Goal: Task Accomplishment & Management: Use online tool/utility

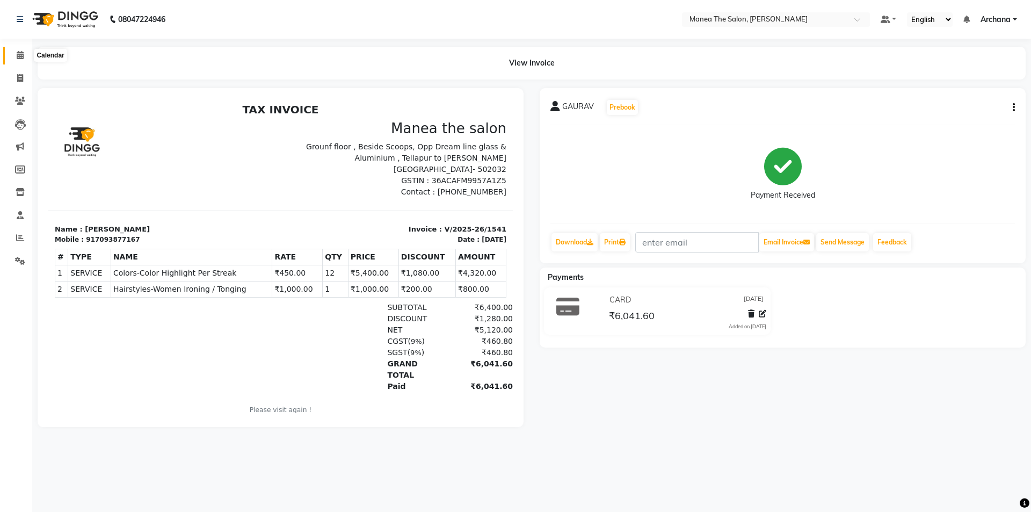
click at [20, 55] on icon at bounding box center [20, 55] width 7 height 8
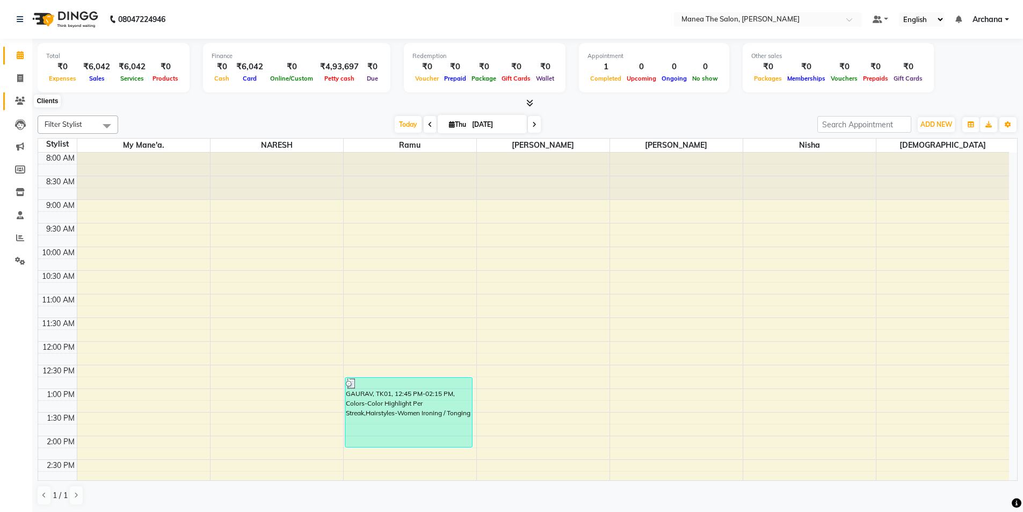
click at [16, 99] on icon at bounding box center [20, 101] width 10 height 8
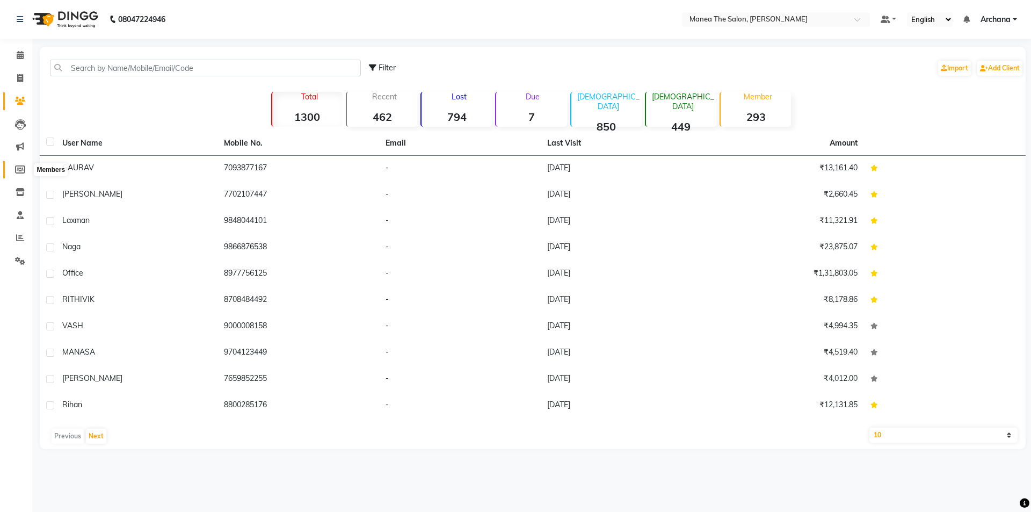
click at [16, 168] on icon at bounding box center [20, 169] width 10 height 8
select select
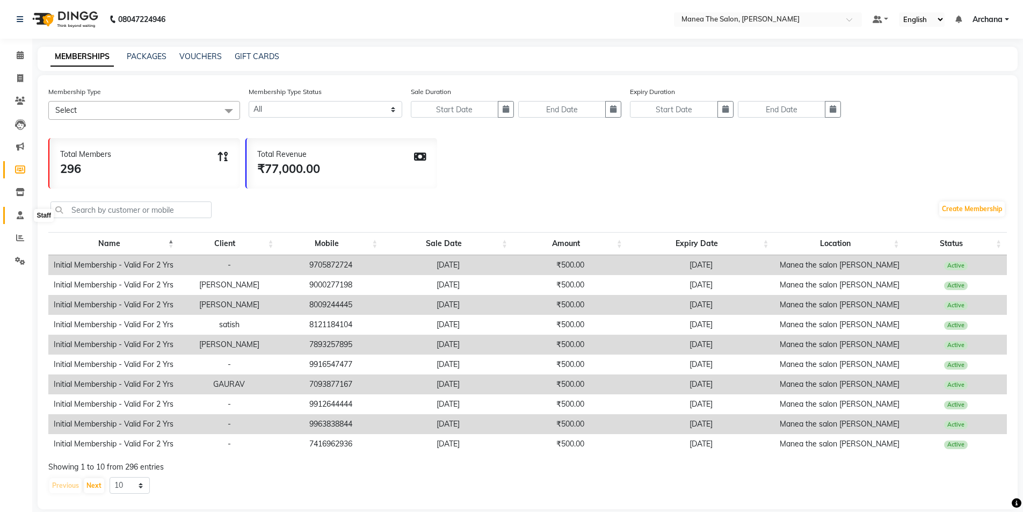
click at [21, 211] on icon at bounding box center [20, 215] width 7 height 8
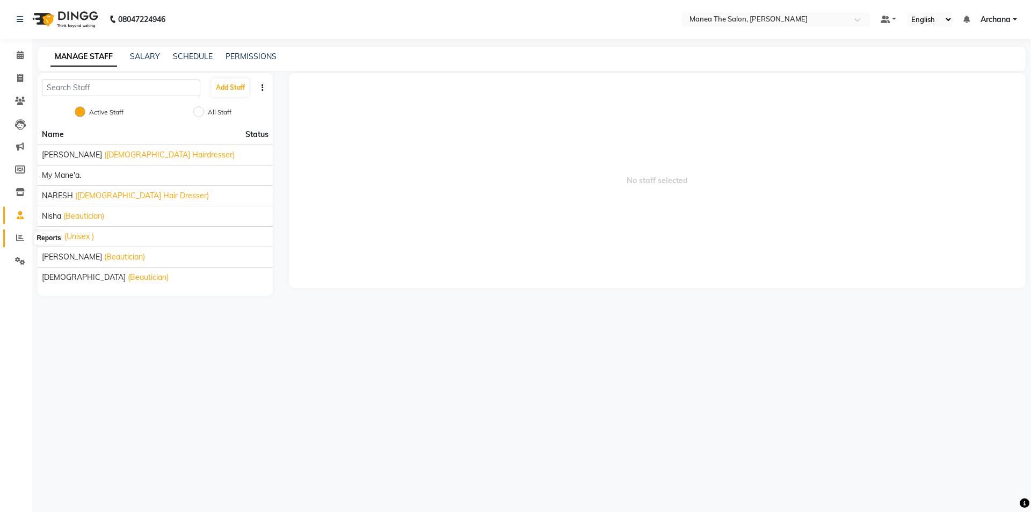
click at [16, 239] on span at bounding box center [20, 238] width 19 height 12
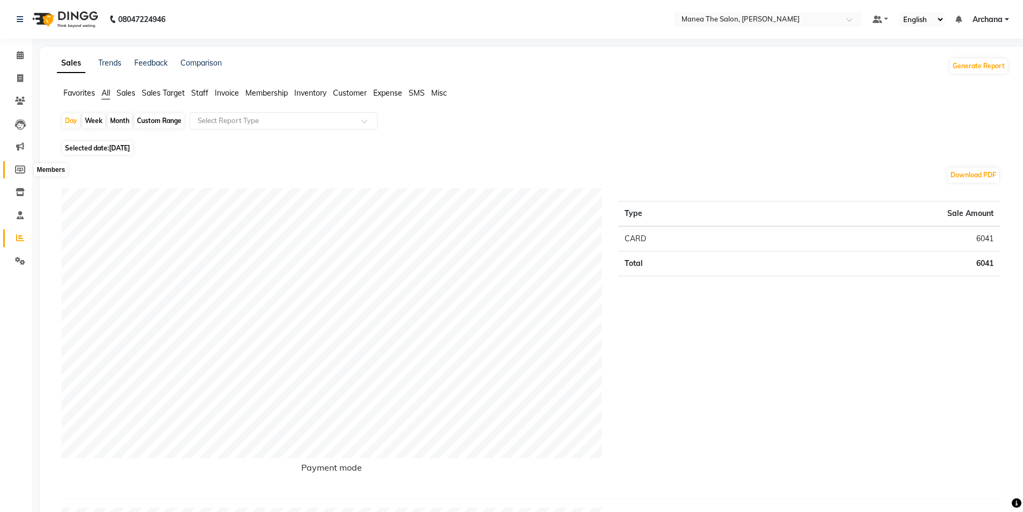
click at [15, 174] on span at bounding box center [20, 170] width 19 height 12
select select
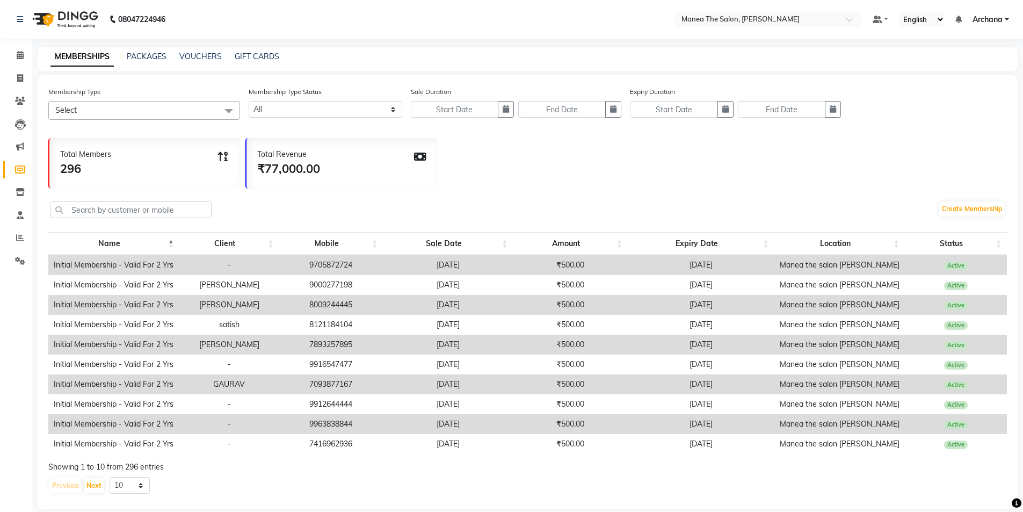
click at [150, 63] on div "MEMBERSHIPS PACKAGES VOUCHERS GIFT CARDS" at bounding box center [528, 59] width 980 height 24
click at [21, 82] on icon at bounding box center [20, 78] width 6 height 8
select select "service"
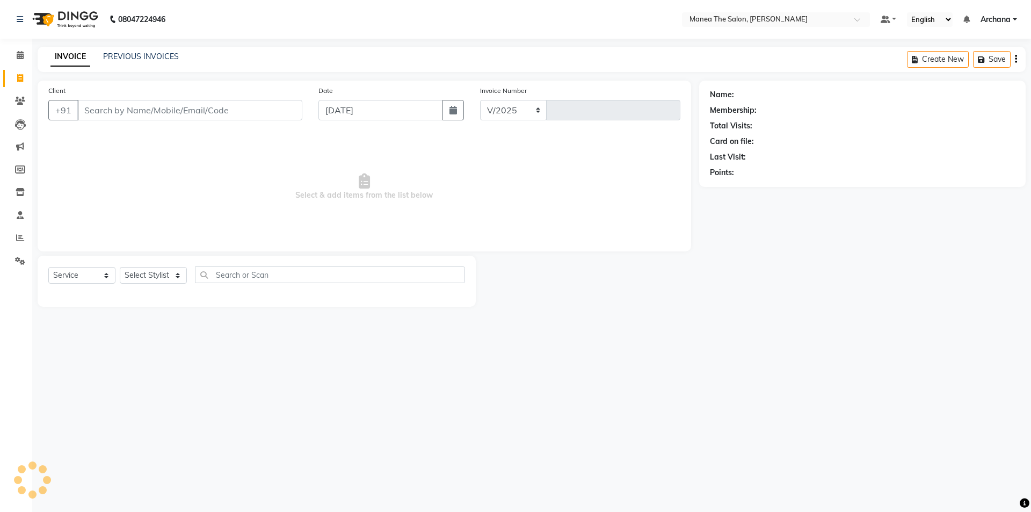
select select "6846"
type input "1542"
click at [113, 107] on input "Client" at bounding box center [189, 110] width 225 height 20
type input "4"
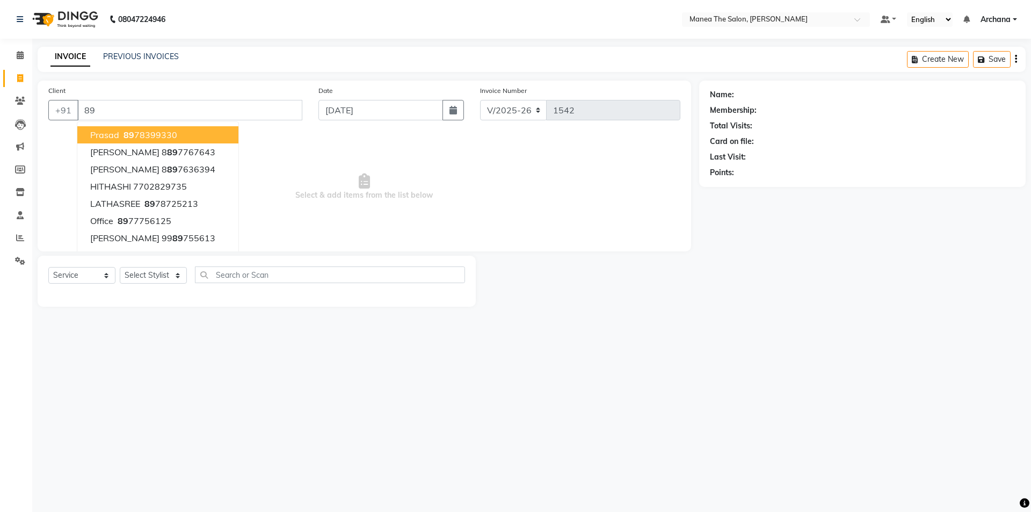
type input "8"
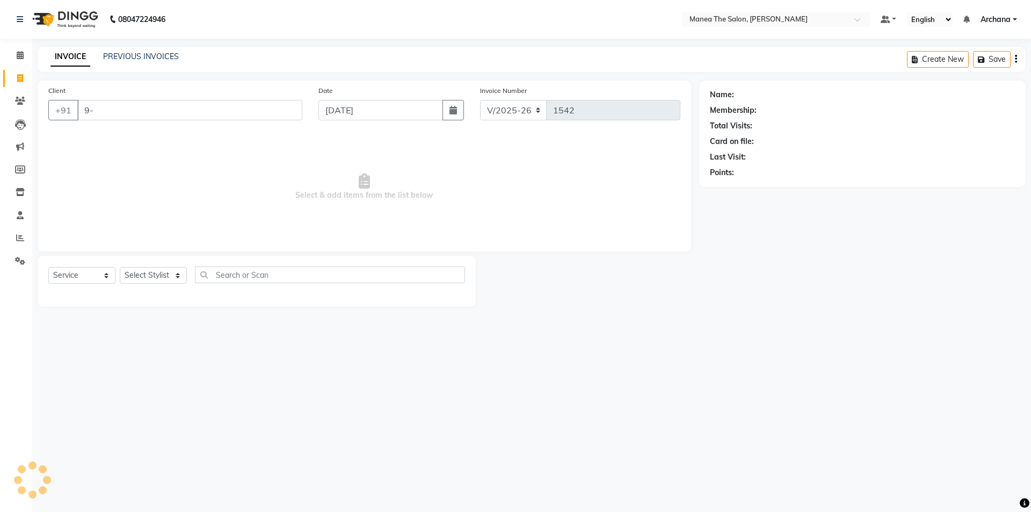
type input "9"
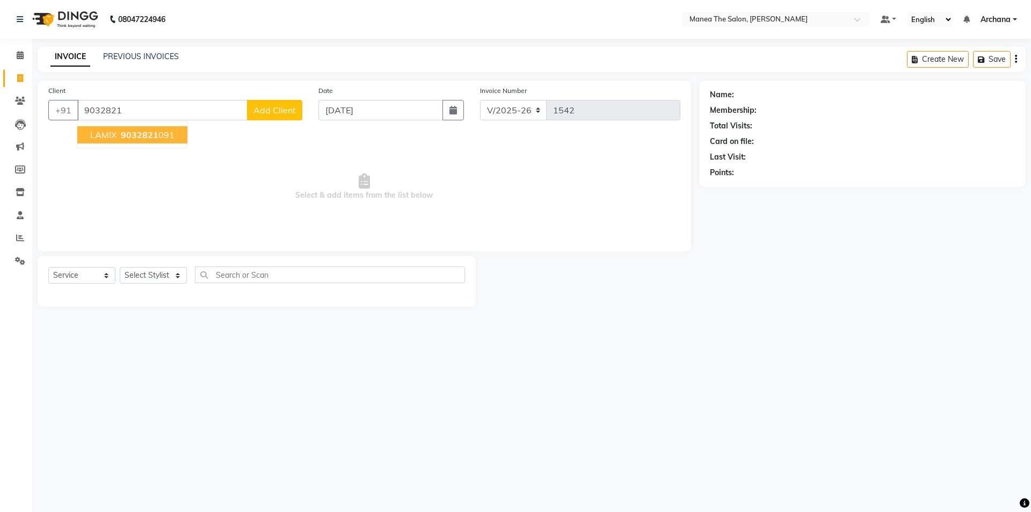
click at [164, 139] on ngb-highlight "9032821 091" at bounding box center [147, 134] width 56 height 11
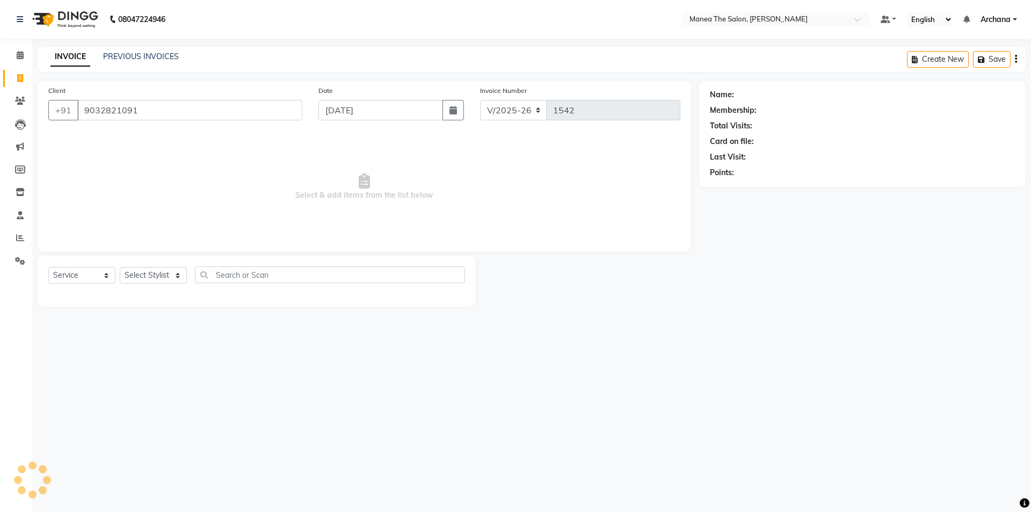
type input "9032821091"
select select "1: Object"
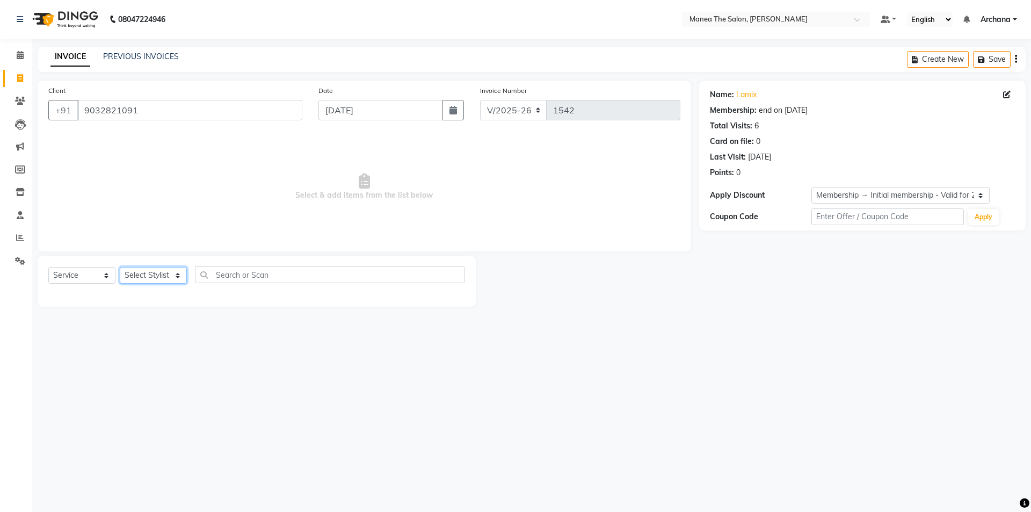
click at [174, 273] on select "Select Stylist [PERSON_NAME] My Mane'a. [PERSON_NAME] [PERSON_NAME] [PERSON_NAM…" at bounding box center [153, 275] width 67 height 17
select select "77516"
click at [120, 267] on select "Select Stylist [PERSON_NAME] My Mane'a. [PERSON_NAME] [PERSON_NAME] [PERSON_NAM…" at bounding box center [153, 275] width 67 height 17
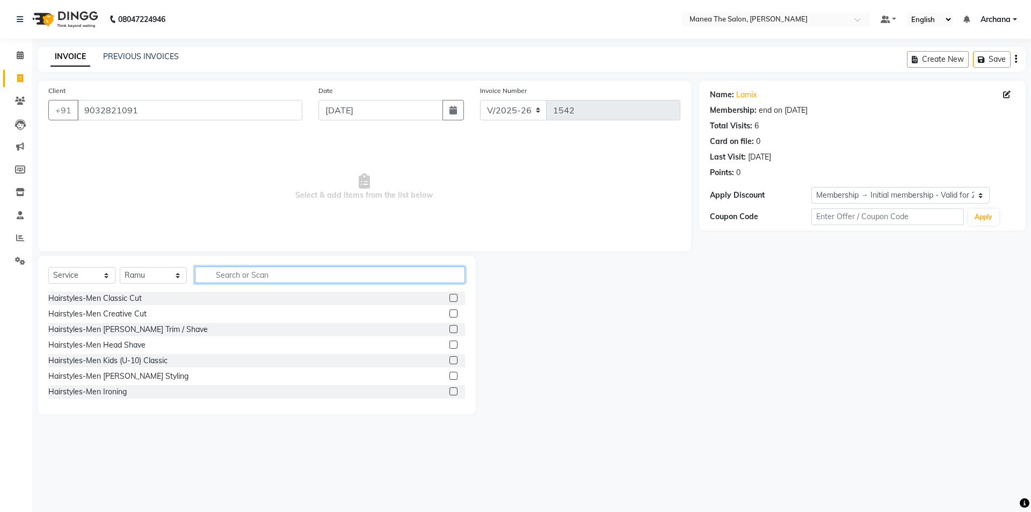
click at [395, 276] on input "text" at bounding box center [330, 274] width 270 height 17
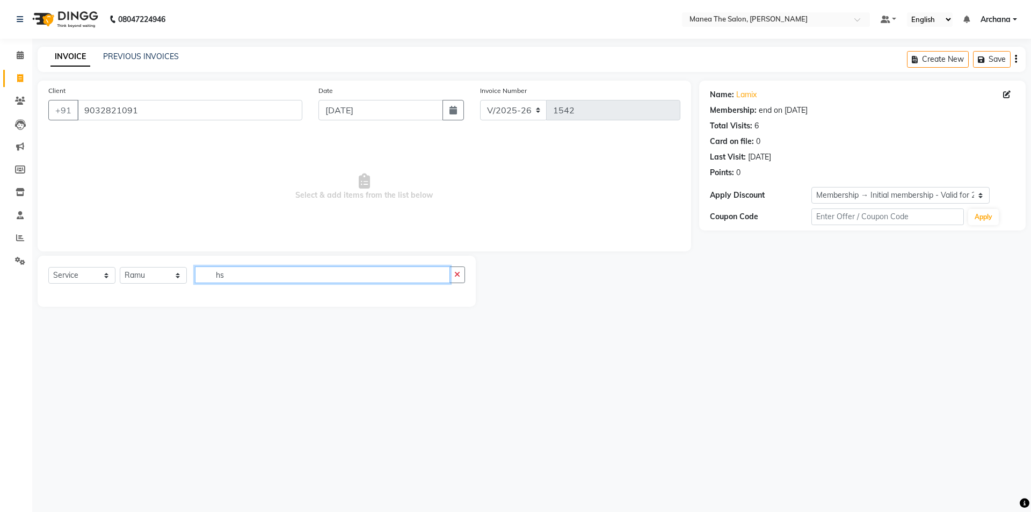
type input "h"
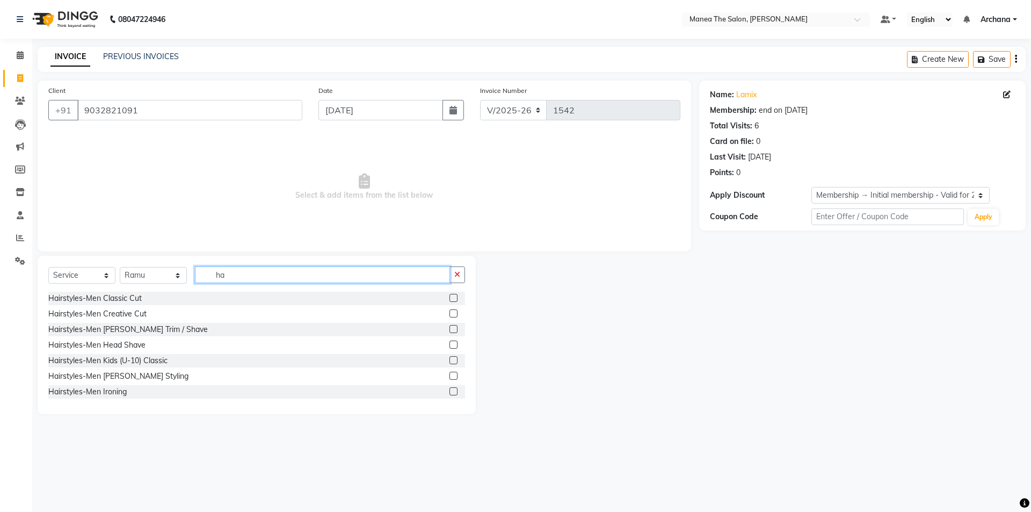
type input "h"
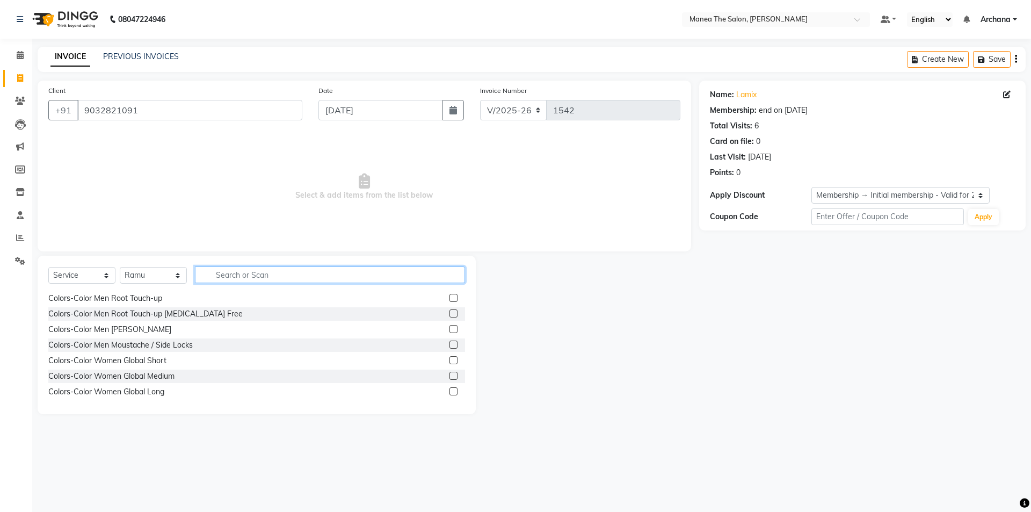
scroll to position [322, 0]
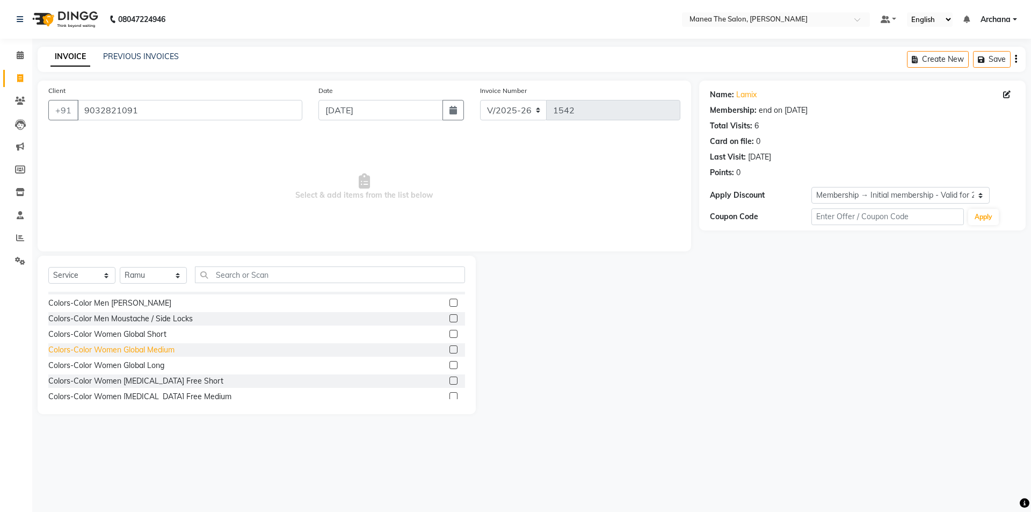
click at [171, 350] on div "Colors-Color Women Global Medium" at bounding box center [111, 349] width 126 height 11
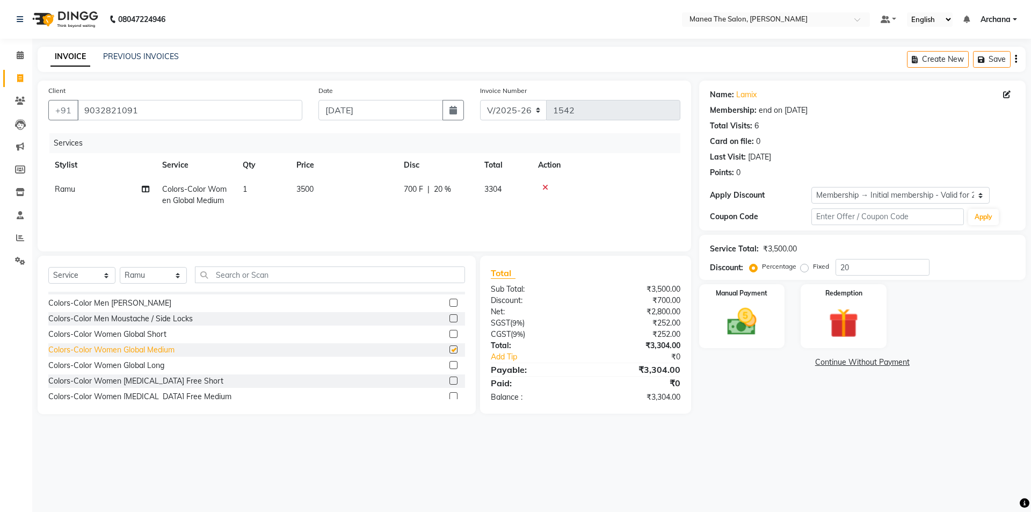
checkbox input "false"
click at [171, 358] on div "Hairstyles-Men Classic Cut Hairstyles-Men Creative Cut Hairstyles-Men [PERSON_N…" at bounding box center [256, 345] width 417 height 107
click at [176, 361] on div "Colors-Color Women Global Long" at bounding box center [256, 365] width 417 height 13
click at [178, 372] on div "Hairstyles-Men Classic Cut Hairstyles-Men Creative Cut Hairstyles-Men [PERSON_N…" at bounding box center [256, 345] width 417 height 107
click at [449, 394] on label at bounding box center [453, 396] width 8 height 8
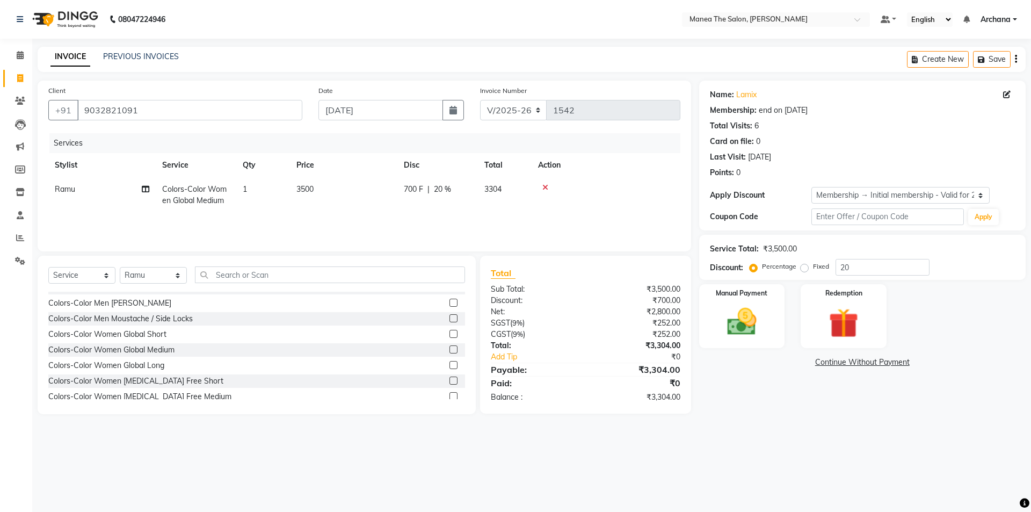
click at [449, 394] on input "checkbox" at bounding box center [452, 396] width 7 height 7
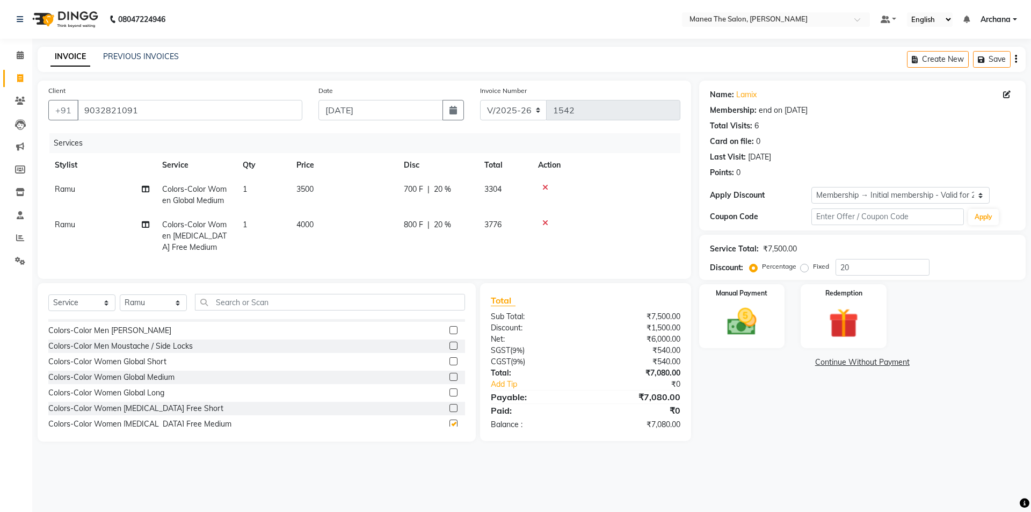
checkbox input "false"
click at [545, 187] on icon at bounding box center [545, 188] width 6 height 8
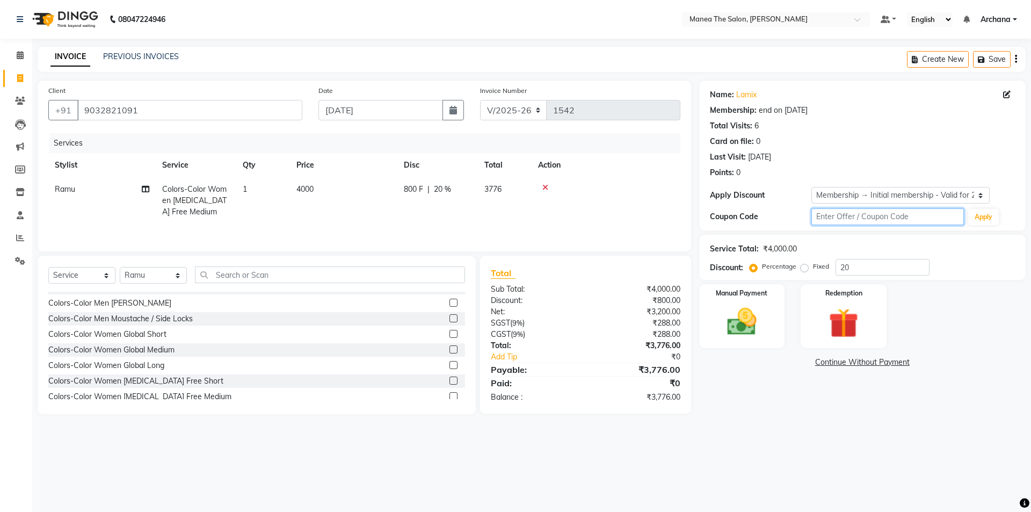
click at [885, 220] on input "text" at bounding box center [887, 216] width 152 height 17
click at [843, 183] on div "Name: Lamix Membership: end on [DATE] Total Visits: 6 Card on file: 0 Last Visi…" at bounding box center [862, 156] width 326 height 150
click at [846, 190] on select "Select Membership → Initial membership - Valid for 2 yrs" at bounding box center [900, 195] width 178 height 17
click at [929, 344] on div "Manual Payment Redemption" at bounding box center [862, 316] width 343 height 64
click at [861, 268] on input "20" at bounding box center [882, 267] width 94 height 17
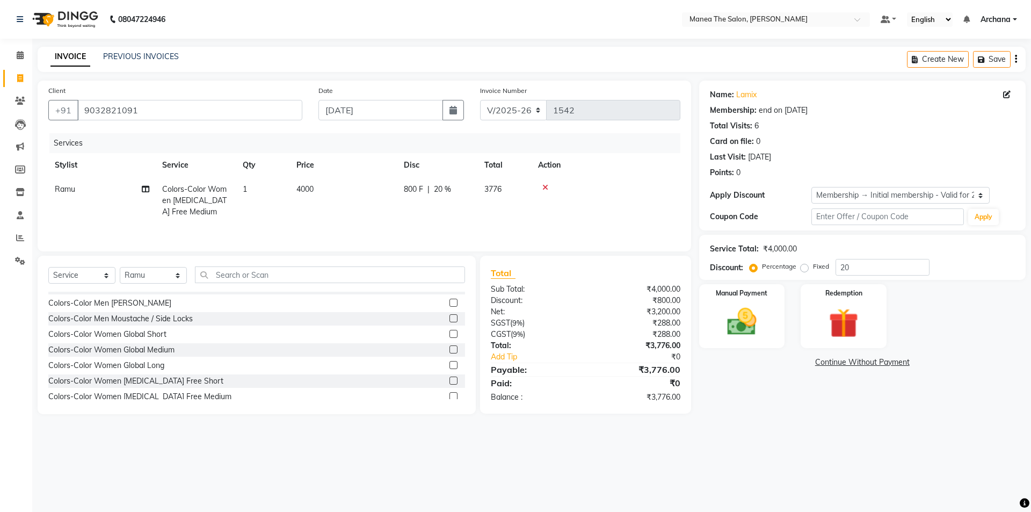
click at [926, 373] on div "Name: Lamix Membership: end on [DATE] Total Visits: 6 Card on file: 0 Last Visi…" at bounding box center [866, 247] width 334 height 333
click at [745, 319] on img at bounding box center [742, 321] width 50 height 35
click at [810, 363] on span "UPI" at bounding box center [812, 362] width 17 height 12
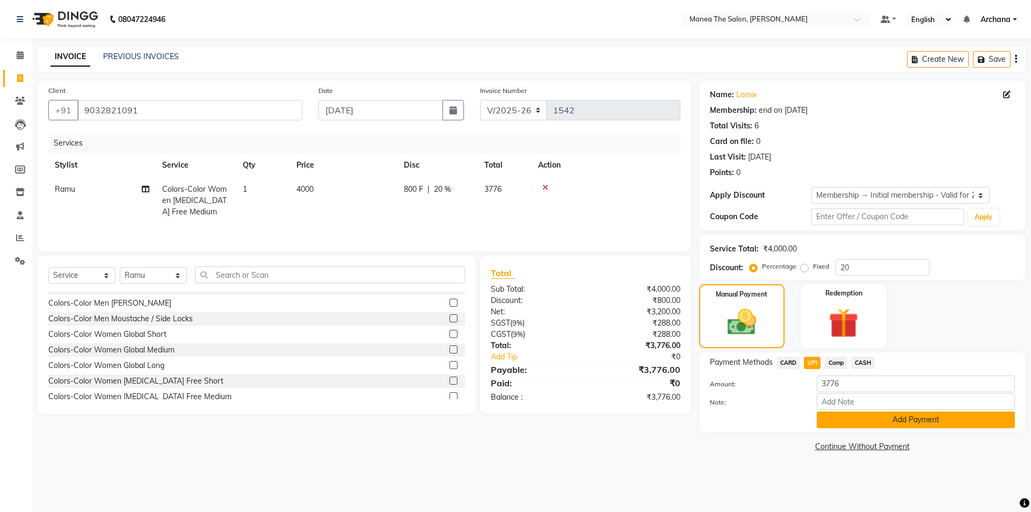
click at [921, 423] on button "Add Payment" at bounding box center [916, 419] width 198 height 17
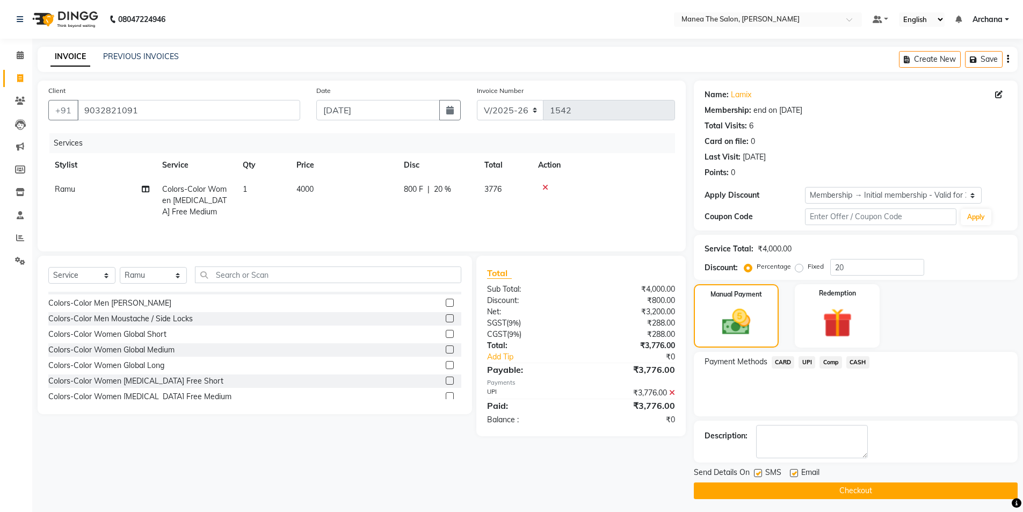
click at [877, 491] on button "Checkout" at bounding box center [856, 490] width 324 height 17
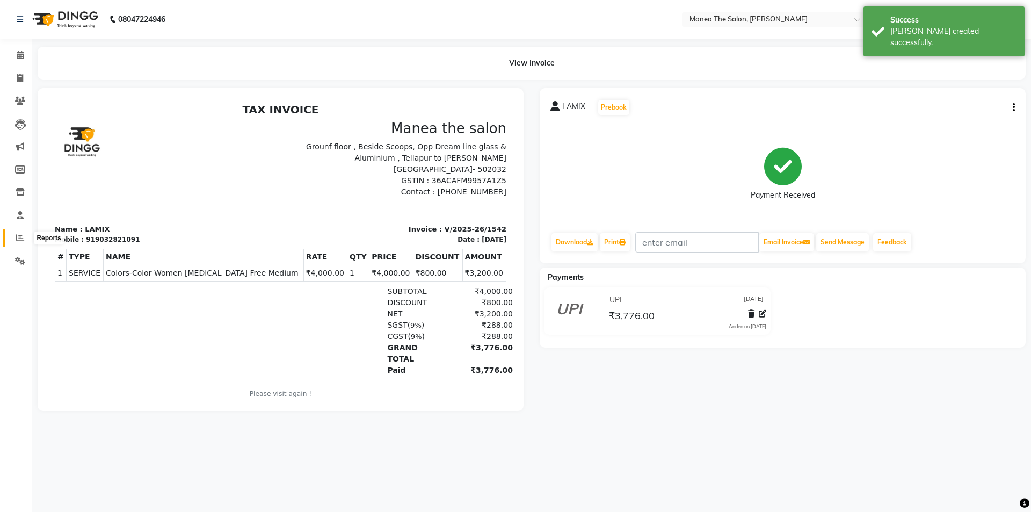
click at [23, 234] on icon at bounding box center [20, 238] width 8 height 8
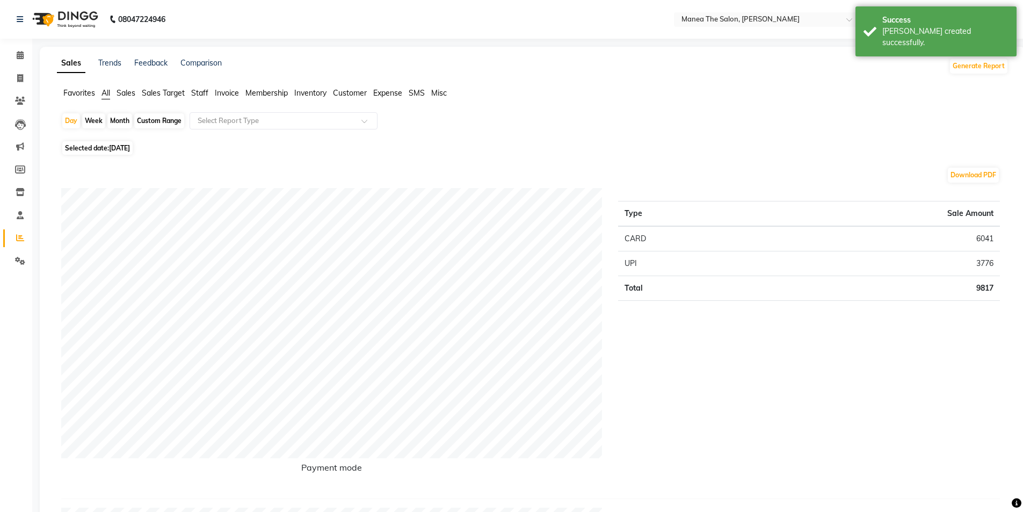
click at [118, 119] on div "Month" at bounding box center [119, 120] width 25 height 15
select select "9"
select select "2025"
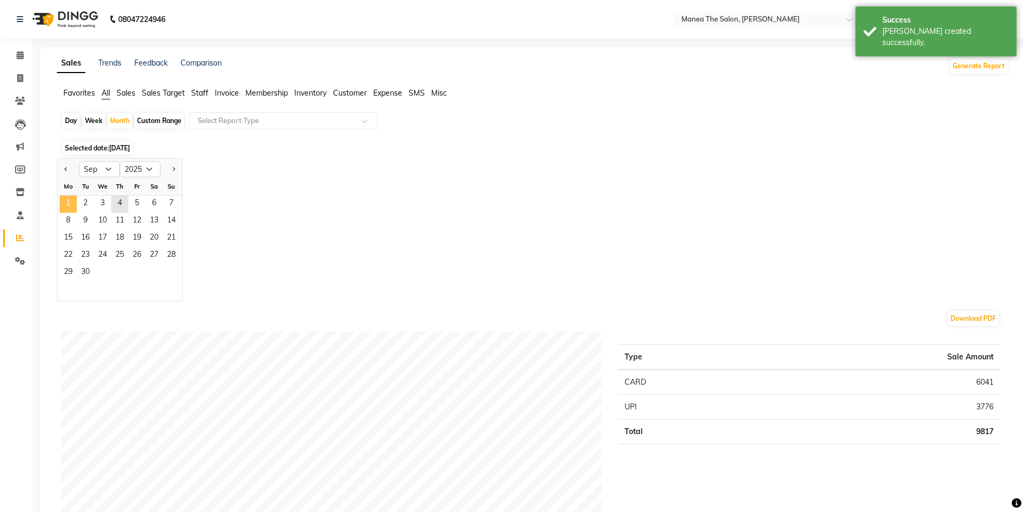
click at [70, 201] on span "1" at bounding box center [68, 203] width 17 height 17
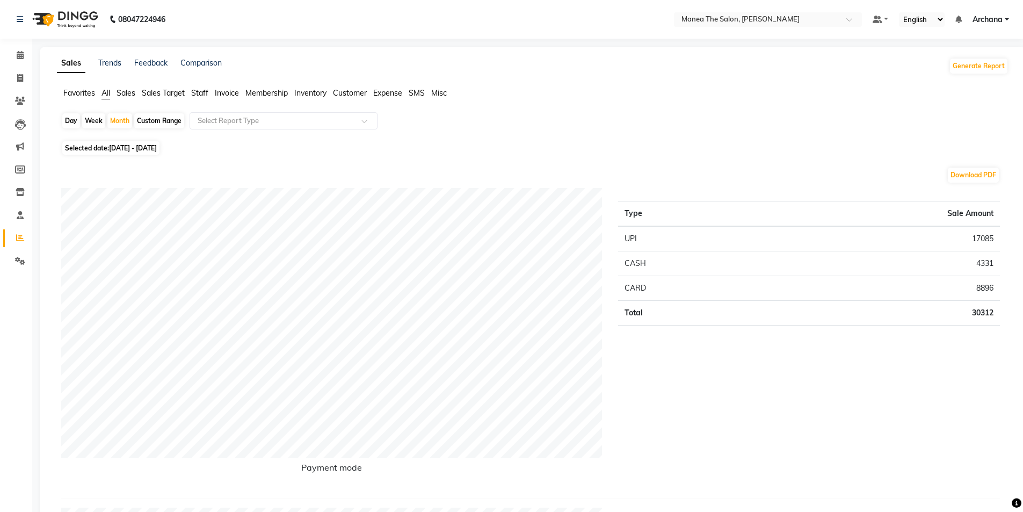
click at [200, 90] on span "Staff" at bounding box center [199, 93] width 17 height 10
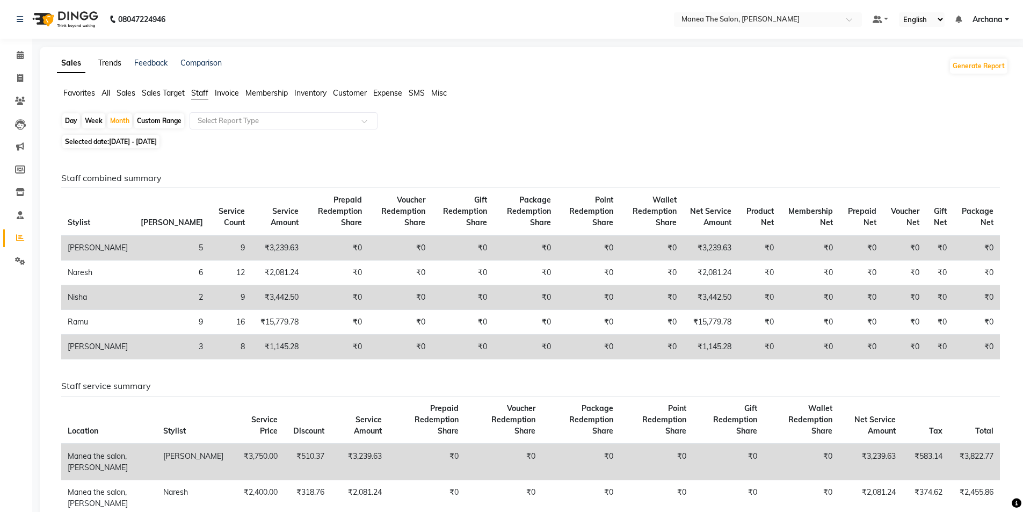
click at [111, 60] on link "Trends" at bounding box center [109, 63] width 23 height 10
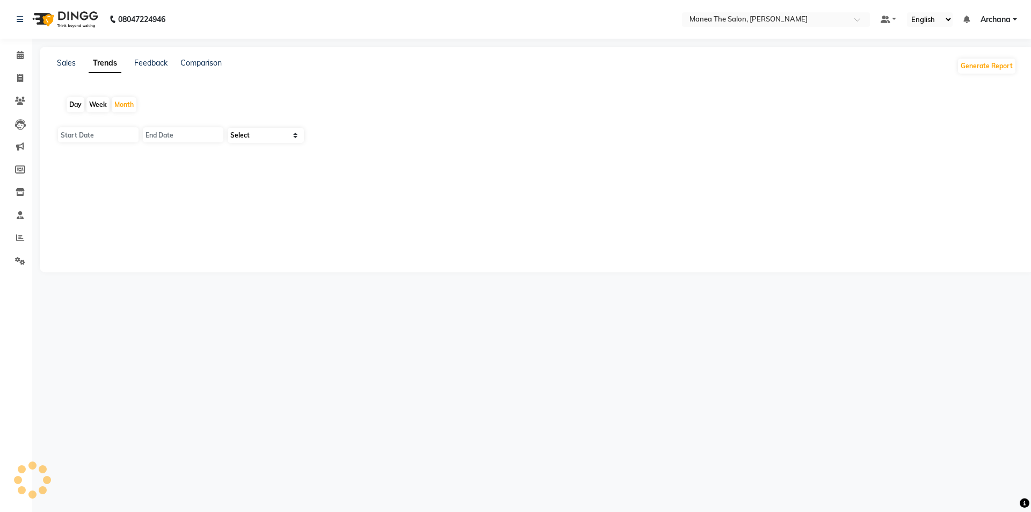
type input "[DATE]"
select select "by_client"
click at [68, 69] on div "Sales" at bounding box center [66, 65] width 19 height 17
click at [60, 66] on link "Sales" at bounding box center [66, 63] width 19 height 10
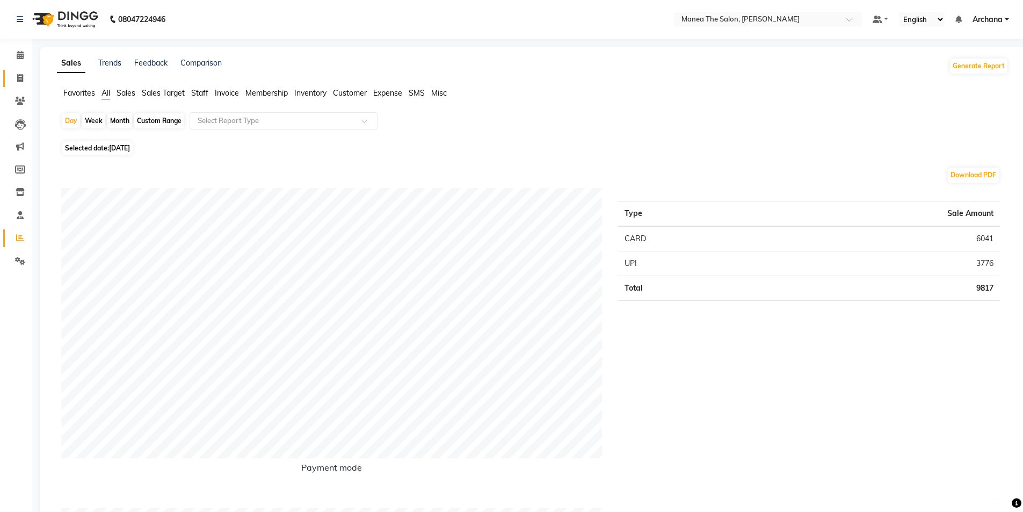
click at [30, 75] on li "Invoice" at bounding box center [16, 78] width 32 height 23
click at [120, 89] on span "Sales" at bounding box center [126, 93] width 19 height 10
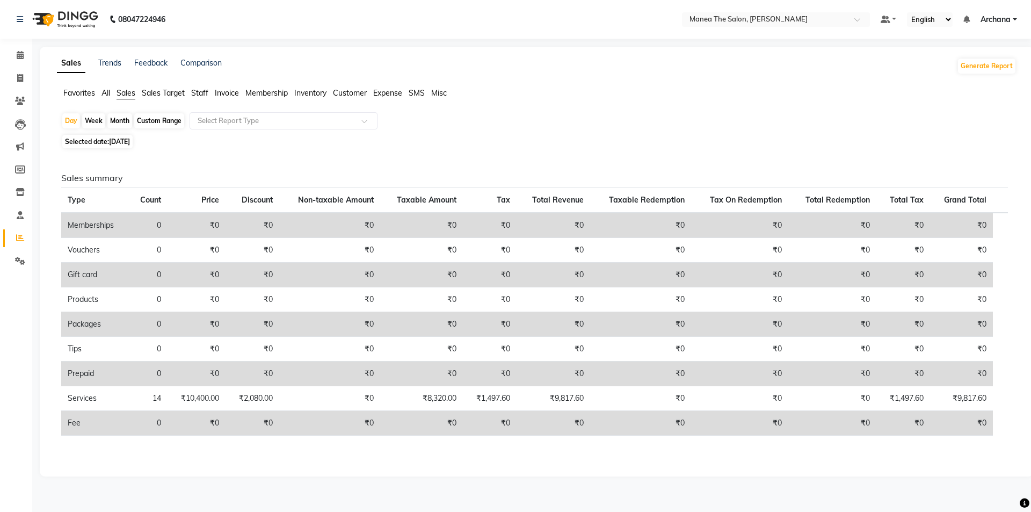
click at [102, 94] on span "All" at bounding box center [105, 93] width 9 height 10
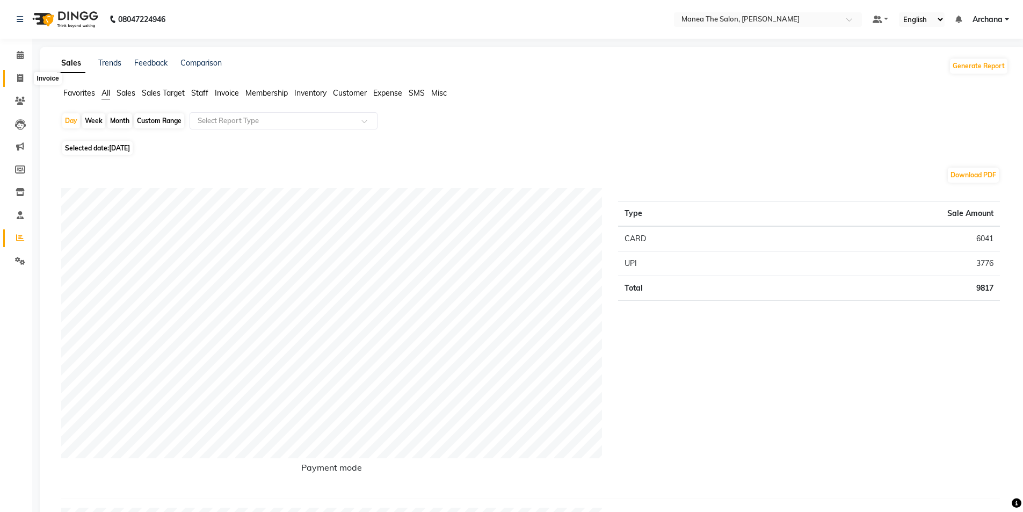
click at [16, 79] on span at bounding box center [20, 78] width 19 height 12
select select "service"
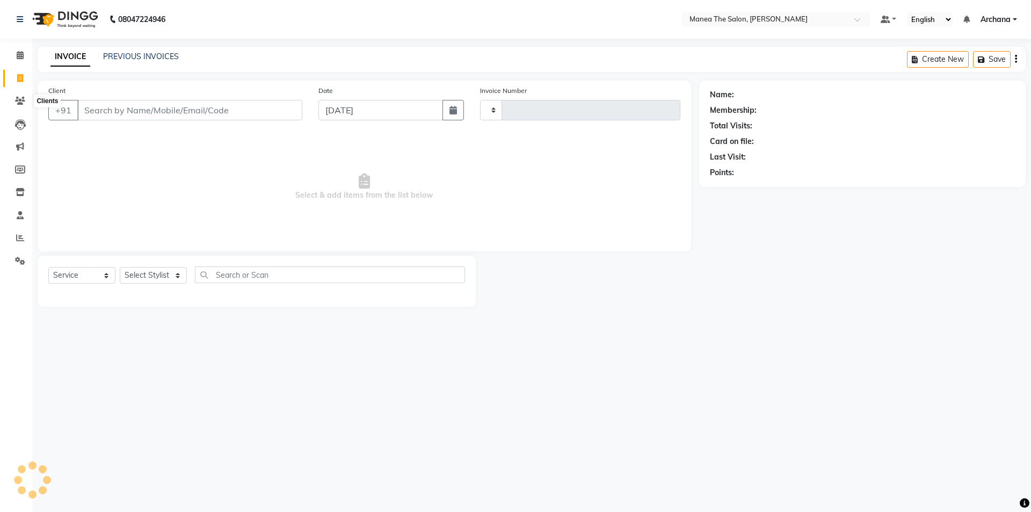
type input "1543"
select select "6846"
click at [156, 281] on select "Select Stylist" at bounding box center [153, 275] width 67 height 17
click at [157, 275] on select "Select Stylist" at bounding box center [153, 275] width 67 height 17
click at [157, 274] on select "Select Stylist" at bounding box center [153, 275] width 67 height 17
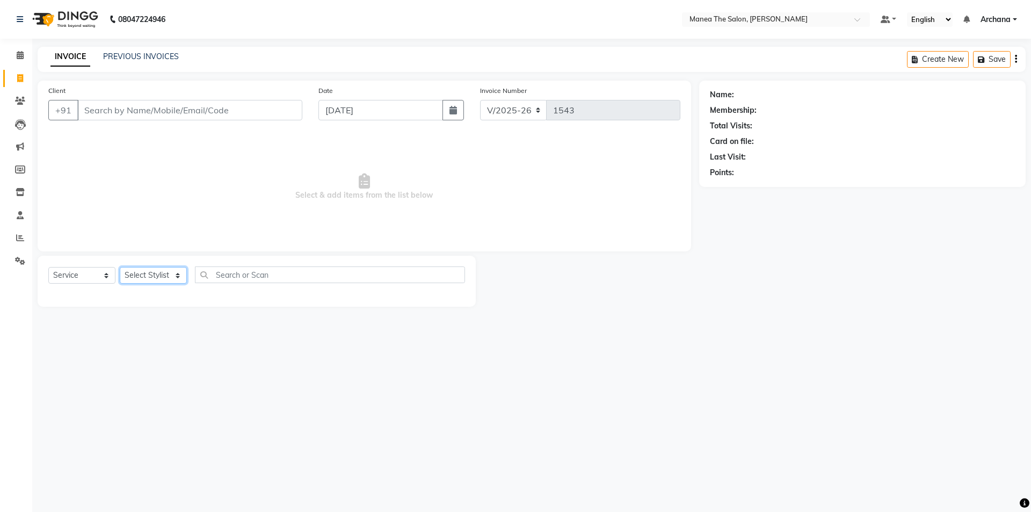
click at [157, 273] on select "Select Stylist [PERSON_NAME] My Mane'a. [PERSON_NAME] [PERSON_NAME] [PERSON_NAM…" at bounding box center [153, 275] width 67 height 17
click at [157, 272] on select "Select Stylist [PERSON_NAME] My Mane'a. [PERSON_NAME] [PERSON_NAME] [PERSON_NAM…" at bounding box center [153, 275] width 67 height 17
select select "82236"
click at [120, 267] on select "Select Stylist [PERSON_NAME] My Mane'a. [PERSON_NAME] [PERSON_NAME] [PERSON_NAM…" at bounding box center [153, 275] width 67 height 17
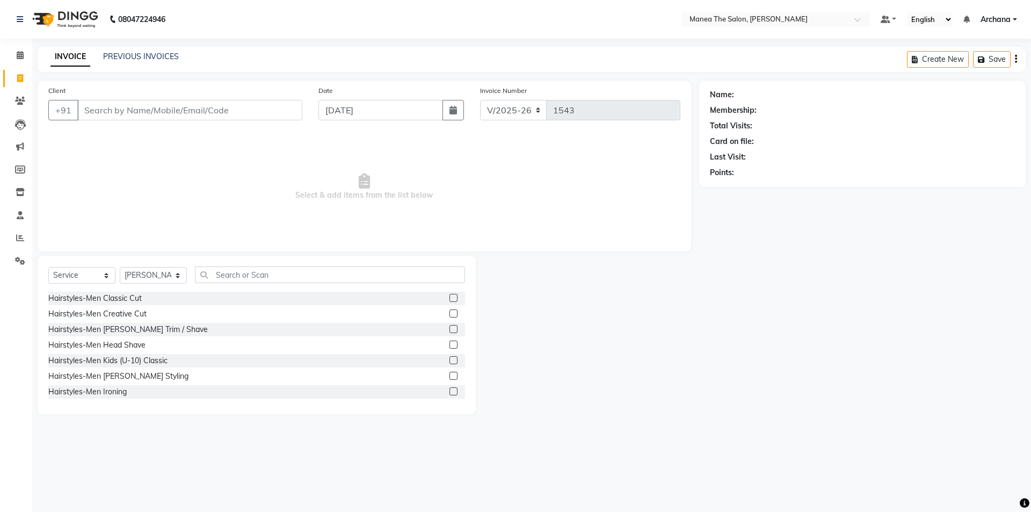
click at [449, 362] on label at bounding box center [453, 360] width 8 height 8
click at [449, 362] on input "checkbox" at bounding box center [452, 360] width 7 height 7
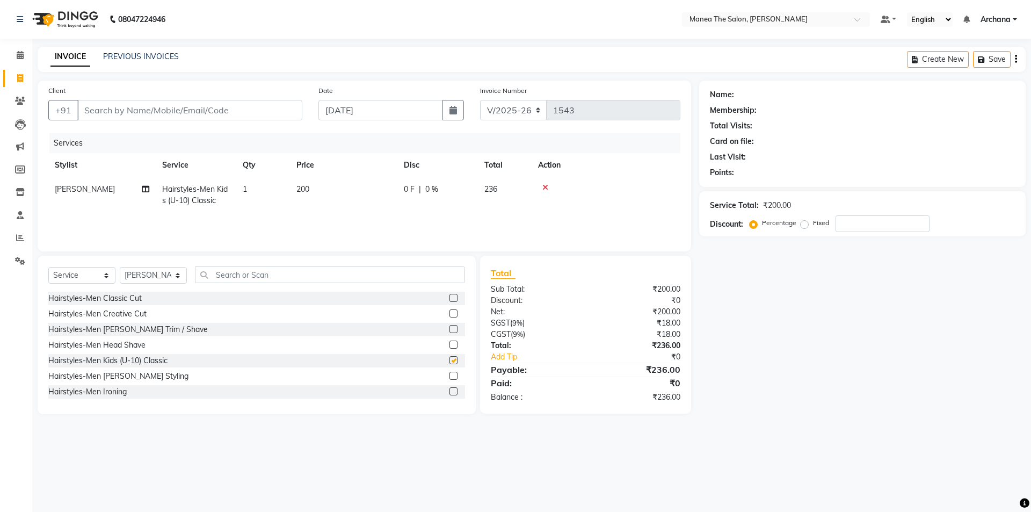
checkbox input "false"
click at [142, 114] on input "Client" at bounding box center [189, 110] width 225 height 20
type input "9"
type input "0"
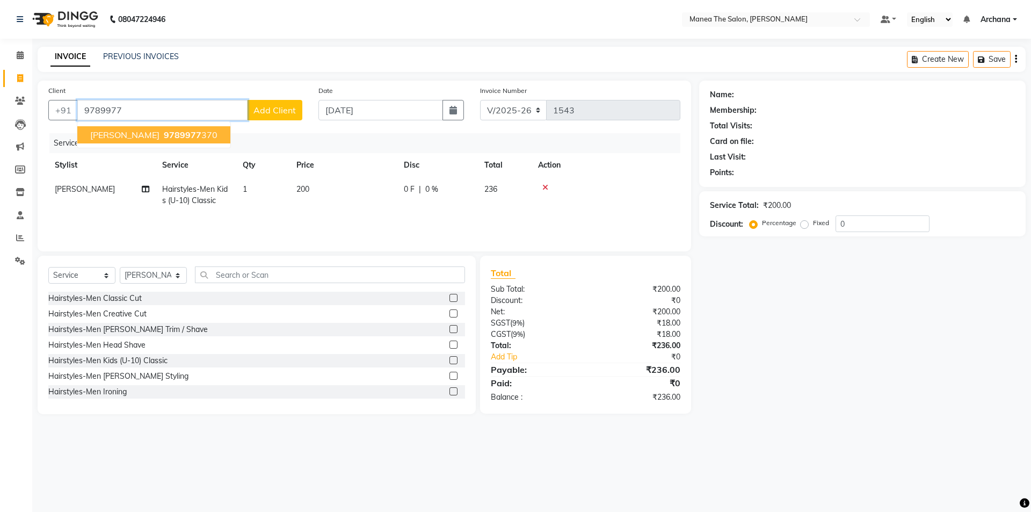
click at [164, 134] on span "9789977" at bounding box center [183, 134] width 38 height 11
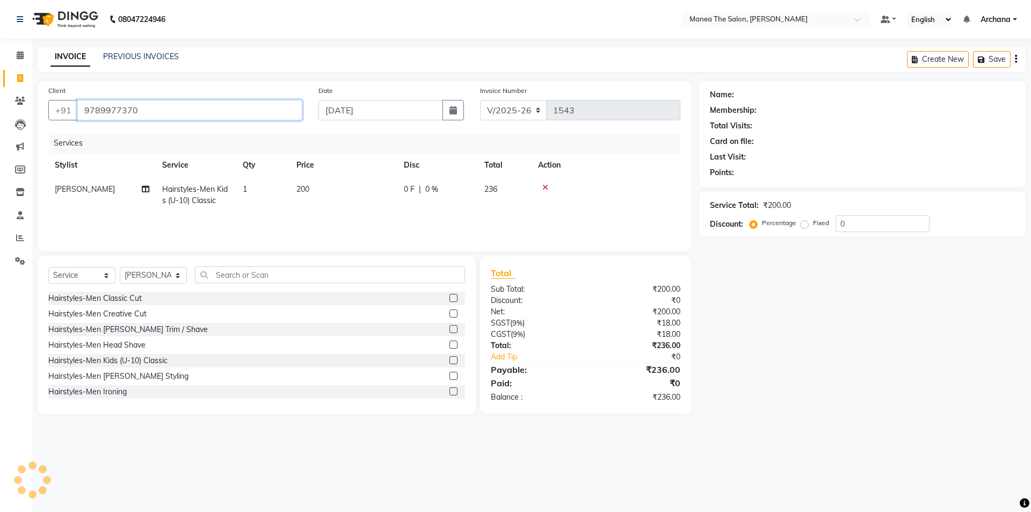
type input "9789977370"
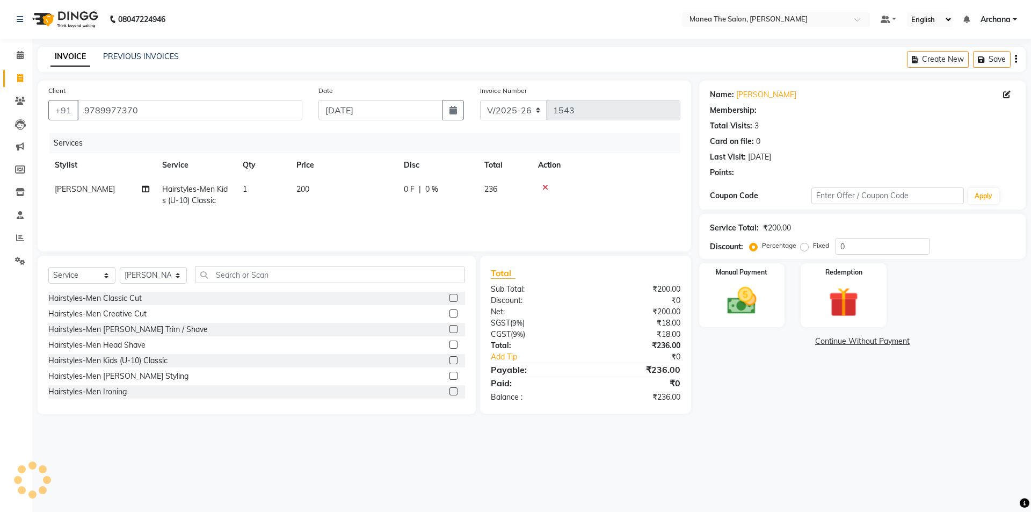
select select "1: Object"
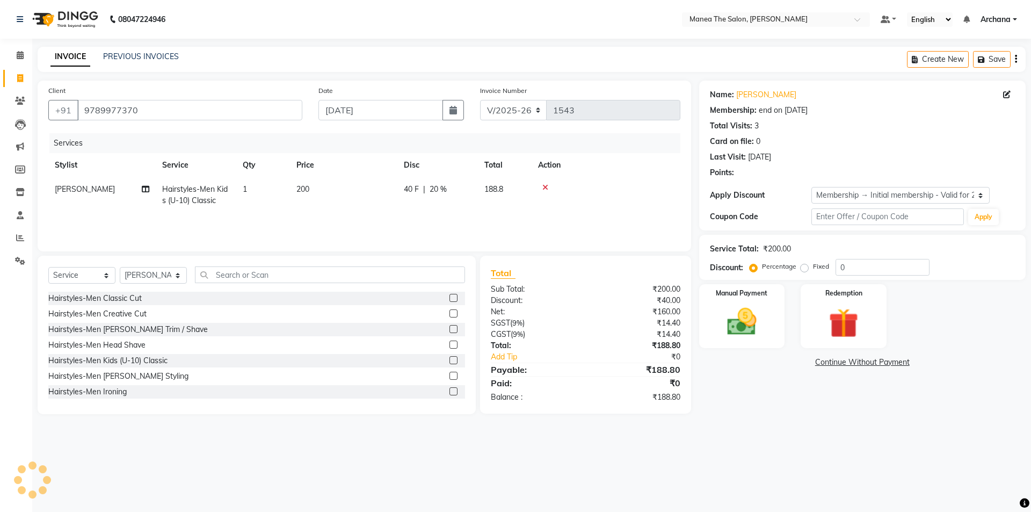
type input "20"
click at [858, 194] on select "Select Membership → Initial membership - Valid for 2 yrs" at bounding box center [900, 195] width 178 height 17
select select "0:"
click at [811, 187] on select "Select Membership → Initial membership - Valid for 2 yrs" at bounding box center [900, 195] width 178 height 17
type input "0"
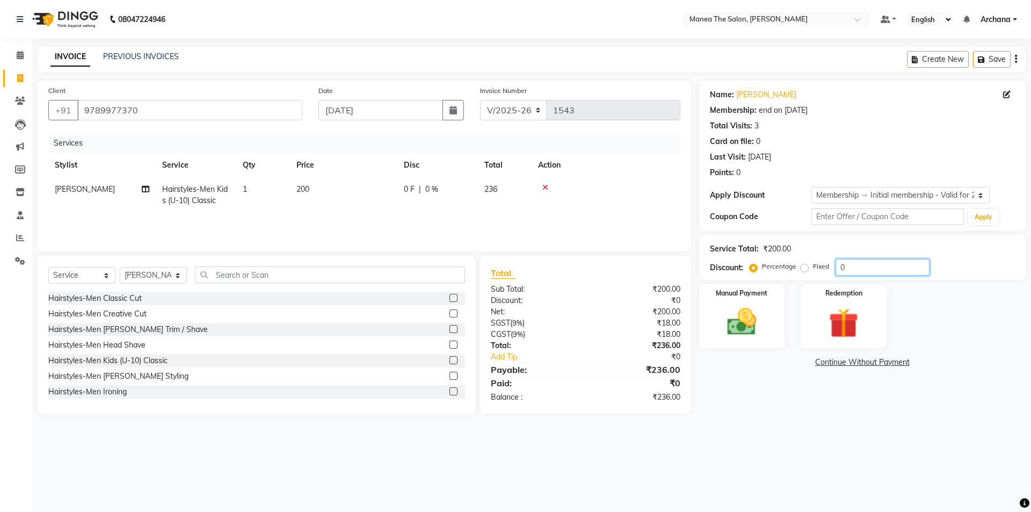
click at [865, 268] on input "0" at bounding box center [882, 267] width 94 height 17
click at [860, 273] on input "number" at bounding box center [882, 267] width 94 height 17
click at [851, 261] on input "number" at bounding box center [882, 267] width 94 height 17
click at [850, 268] on input "number" at bounding box center [882, 267] width 94 height 17
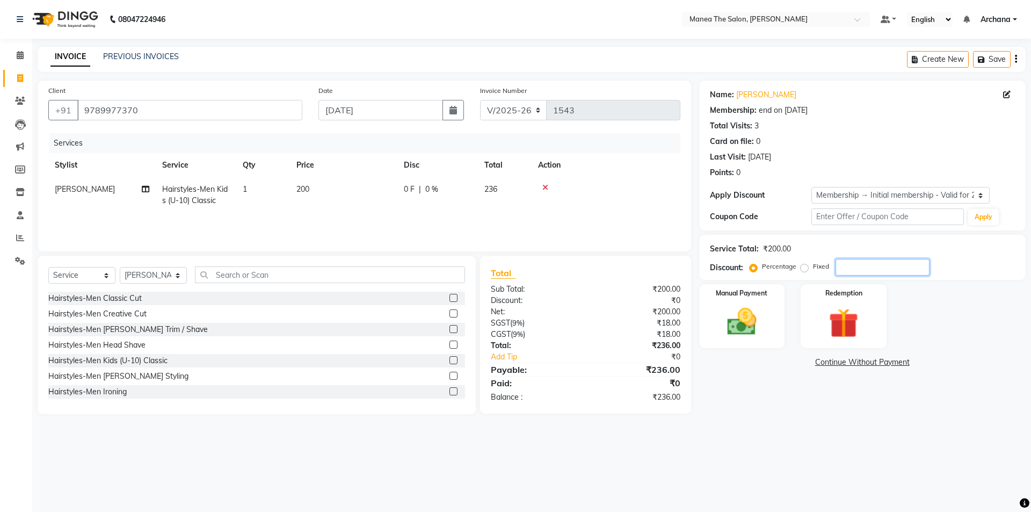
click at [847, 270] on input "number" at bounding box center [882, 267] width 94 height 17
click at [813, 266] on label "Fixed" at bounding box center [821, 266] width 16 height 10
click at [803, 266] on input "Fixed" at bounding box center [807, 267] width 8 height 8
radio input "true"
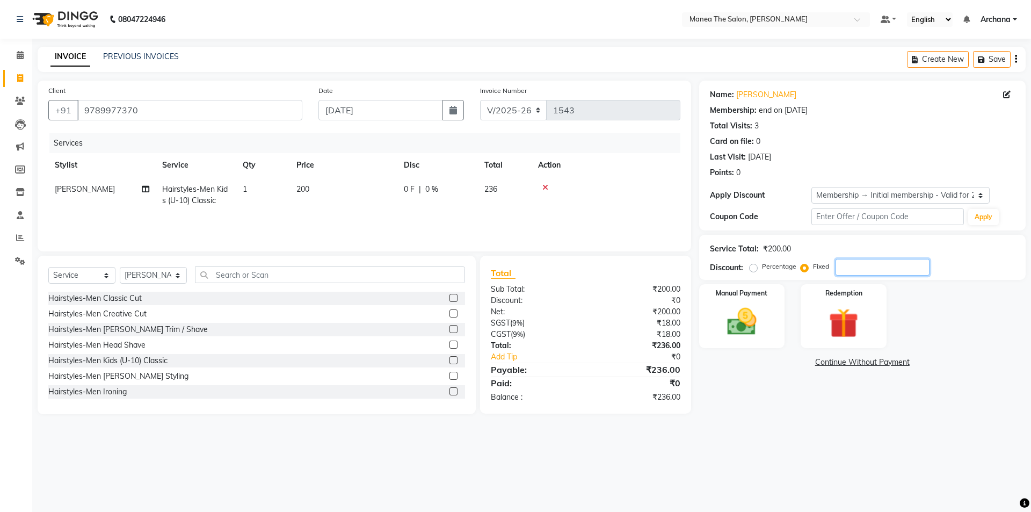
click at [857, 265] on input "number" at bounding box center [882, 267] width 94 height 17
type input "15"
click at [760, 328] on img at bounding box center [742, 321] width 50 height 35
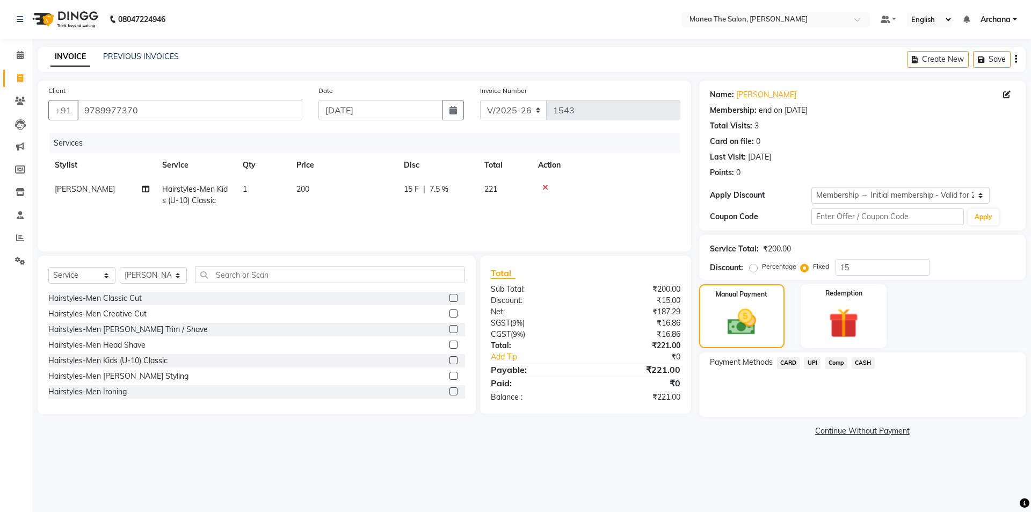
click at [812, 362] on span "UPI" at bounding box center [812, 362] width 17 height 12
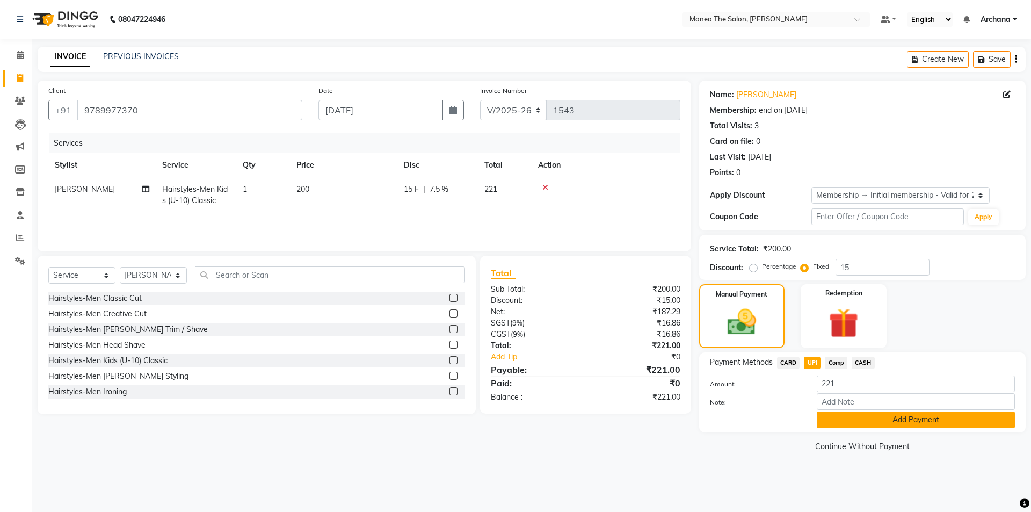
click at [832, 414] on button "Add Payment" at bounding box center [916, 419] width 198 height 17
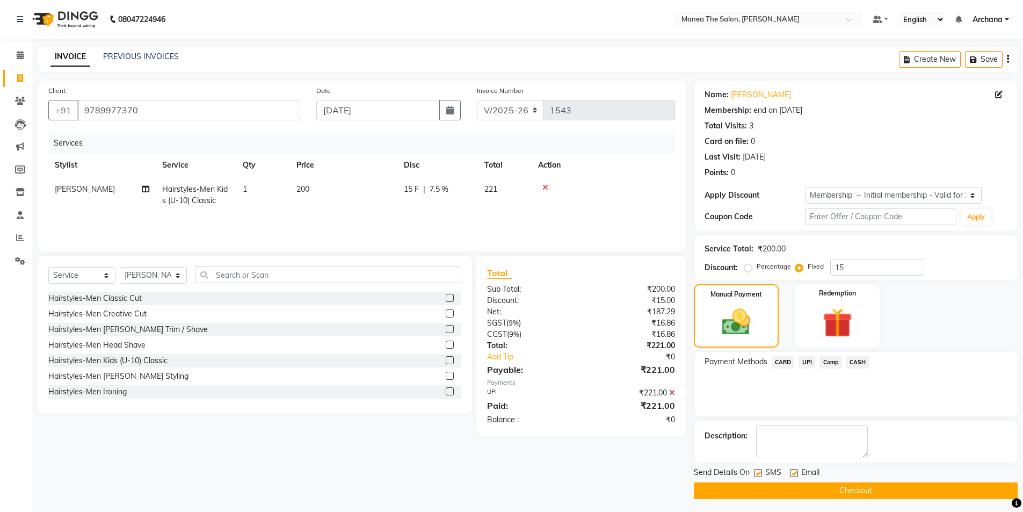
click at [787, 490] on button "Checkout" at bounding box center [856, 490] width 324 height 17
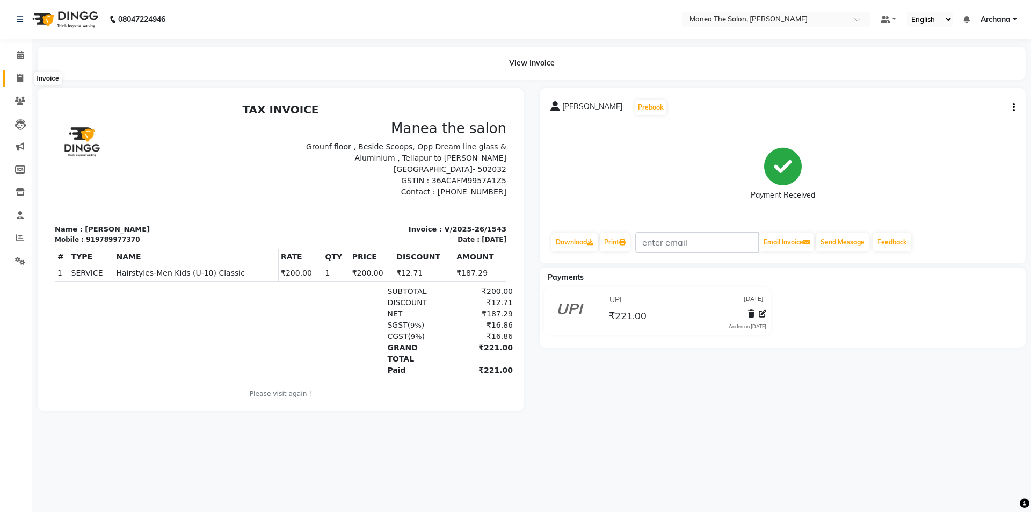
click at [20, 81] on icon at bounding box center [20, 78] width 6 height 8
select select "service"
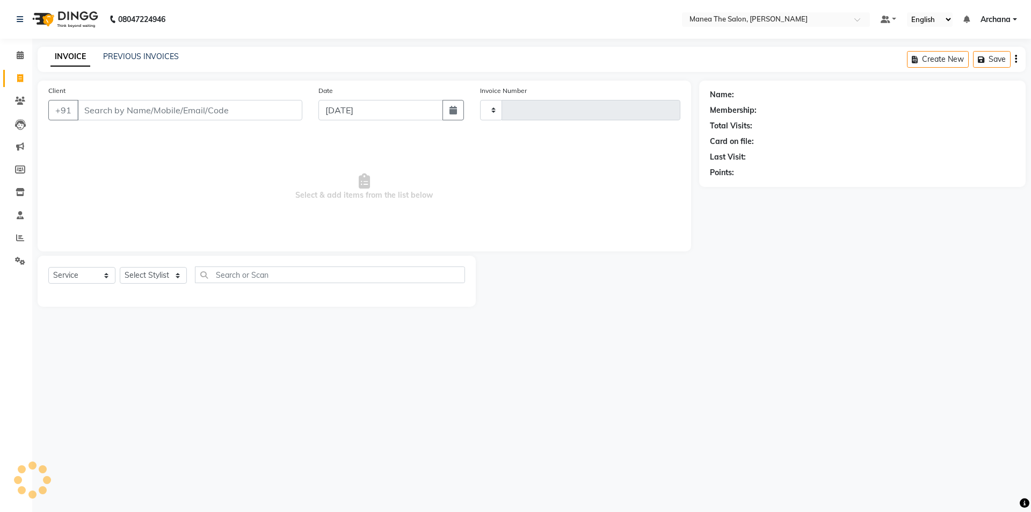
type input "1544"
select select "6846"
click at [161, 56] on link "PREVIOUS INVOICES" at bounding box center [141, 57] width 76 height 10
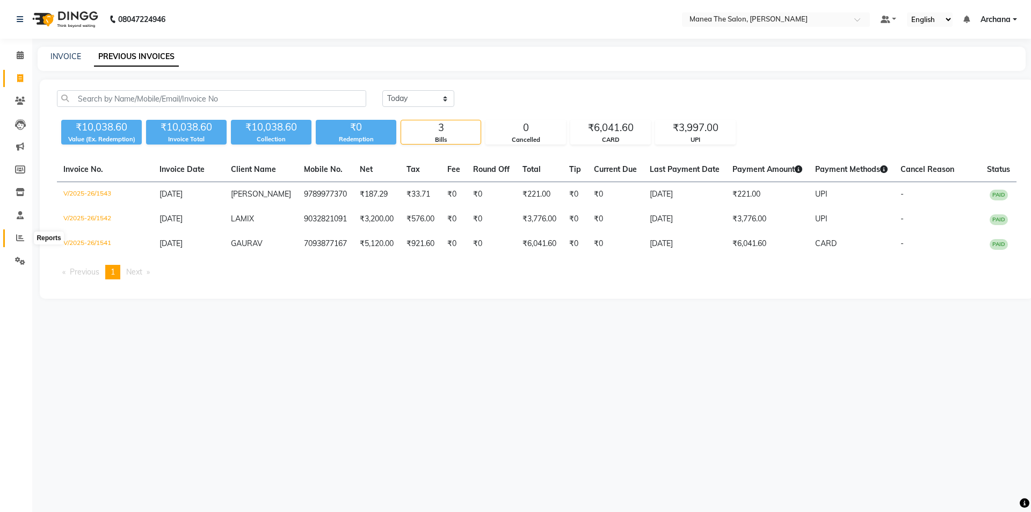
click at [17, 237] on icon at bounding box center [20, 238] width 8 height 8
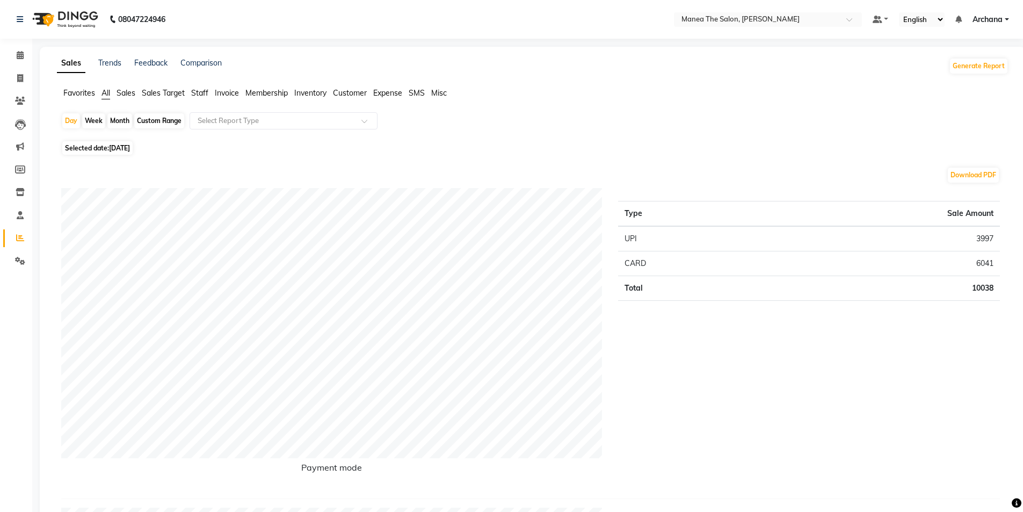
click at [201, 89] on span "Staff" at bounding box center [199, 93] width 17 height 10
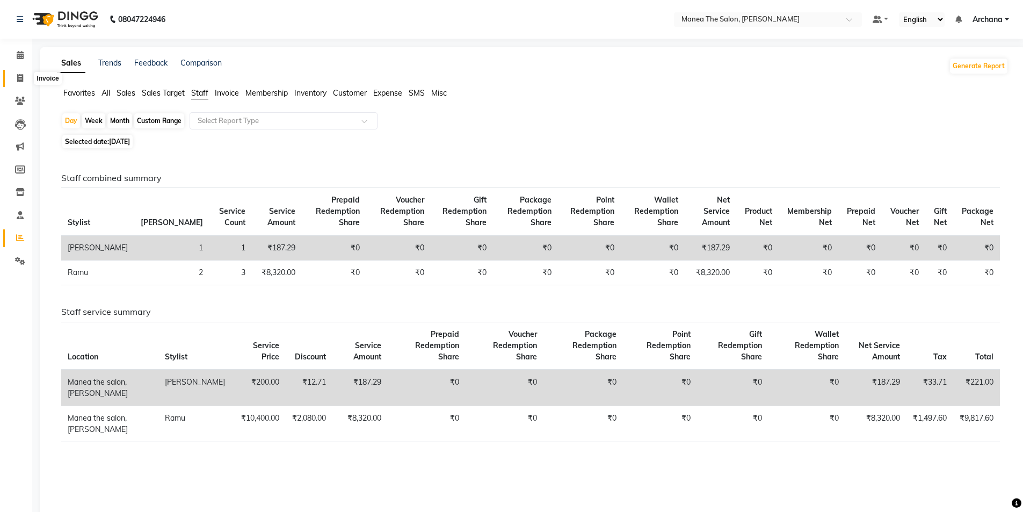
click at [27, 82] on span at bounding box center [20, 78] width 19 height 12
select select "service"
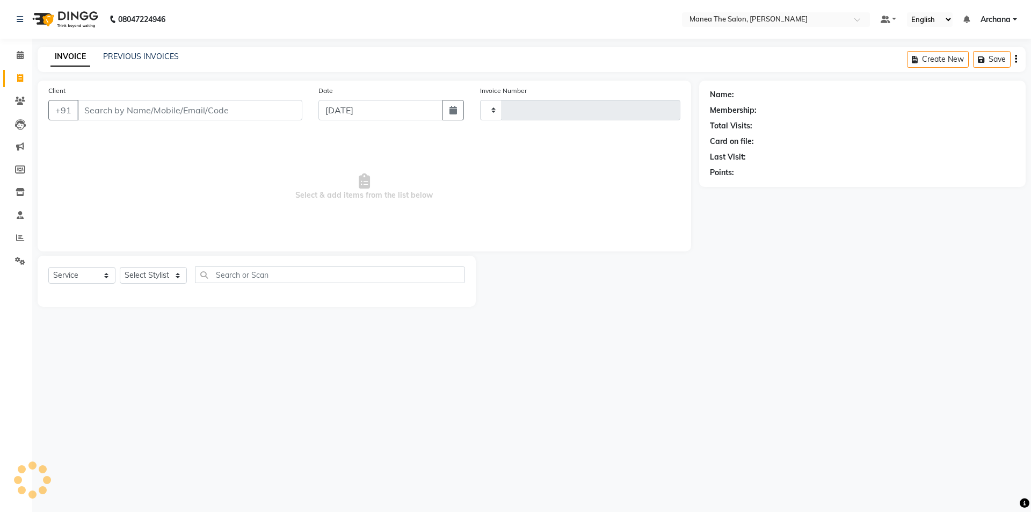
type input "1544"
select select "6846"
